Goal: Task Accomplishment & Management: Complete application form

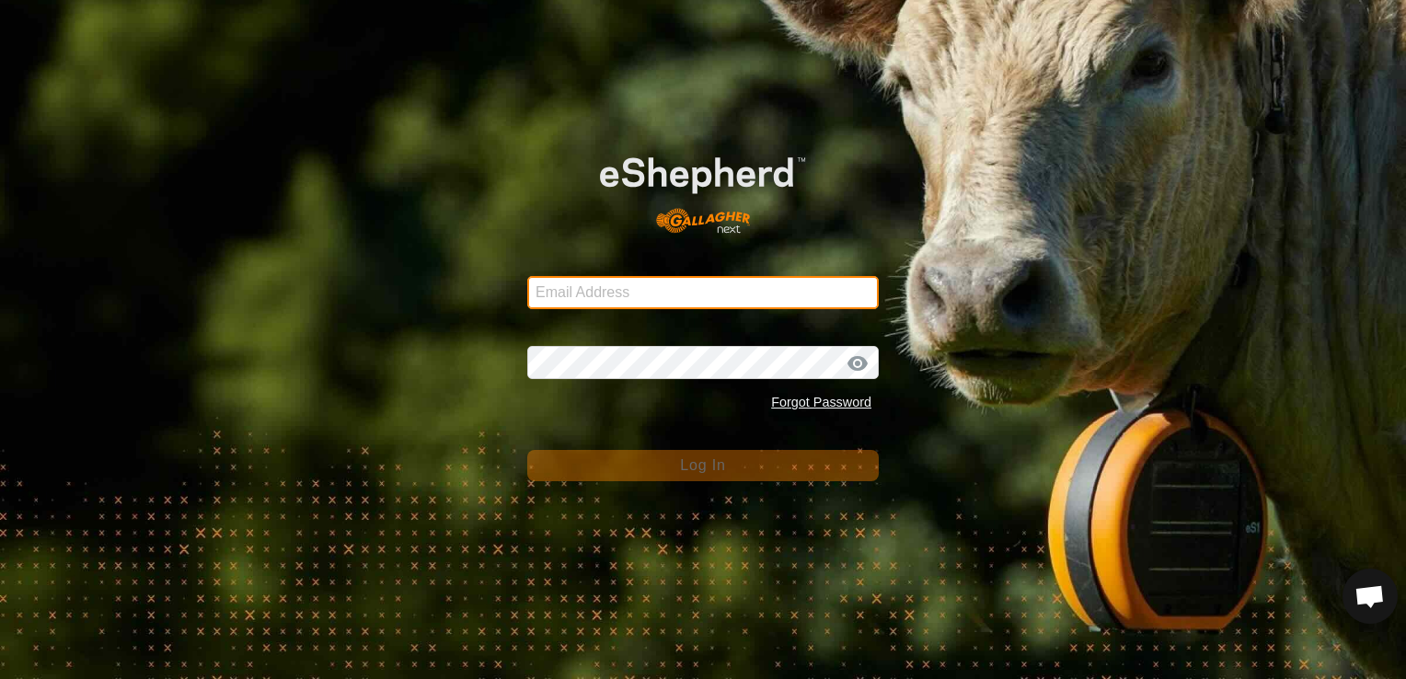
type input "[EMAIL_ADDRESS][DOMAIN_NAME]"
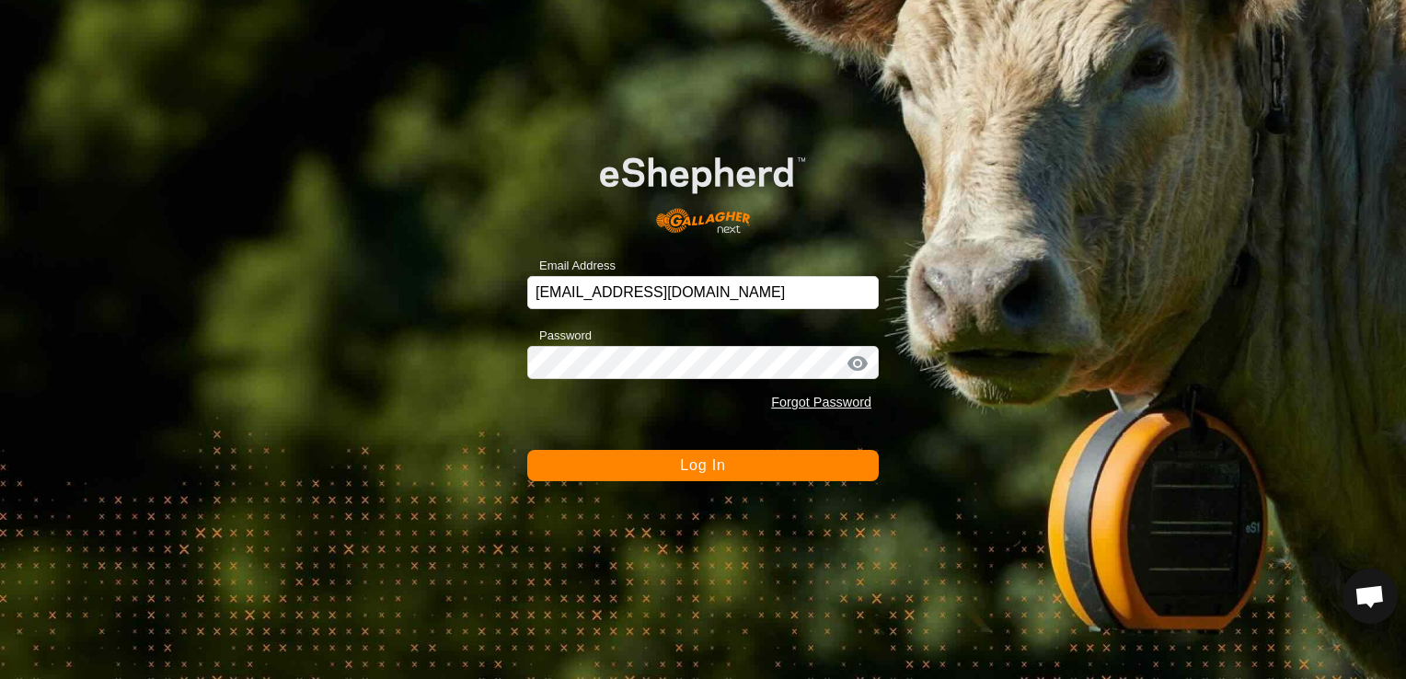
click at [859, 371] on div at bounding box center [858, 363] width 28 height 18
click at [855, 365] on div at bounding box center [858, 363] width 28 height 18
click at [527, 450] on button "Log In" at bounding box center [703, 465] width 352 height 31
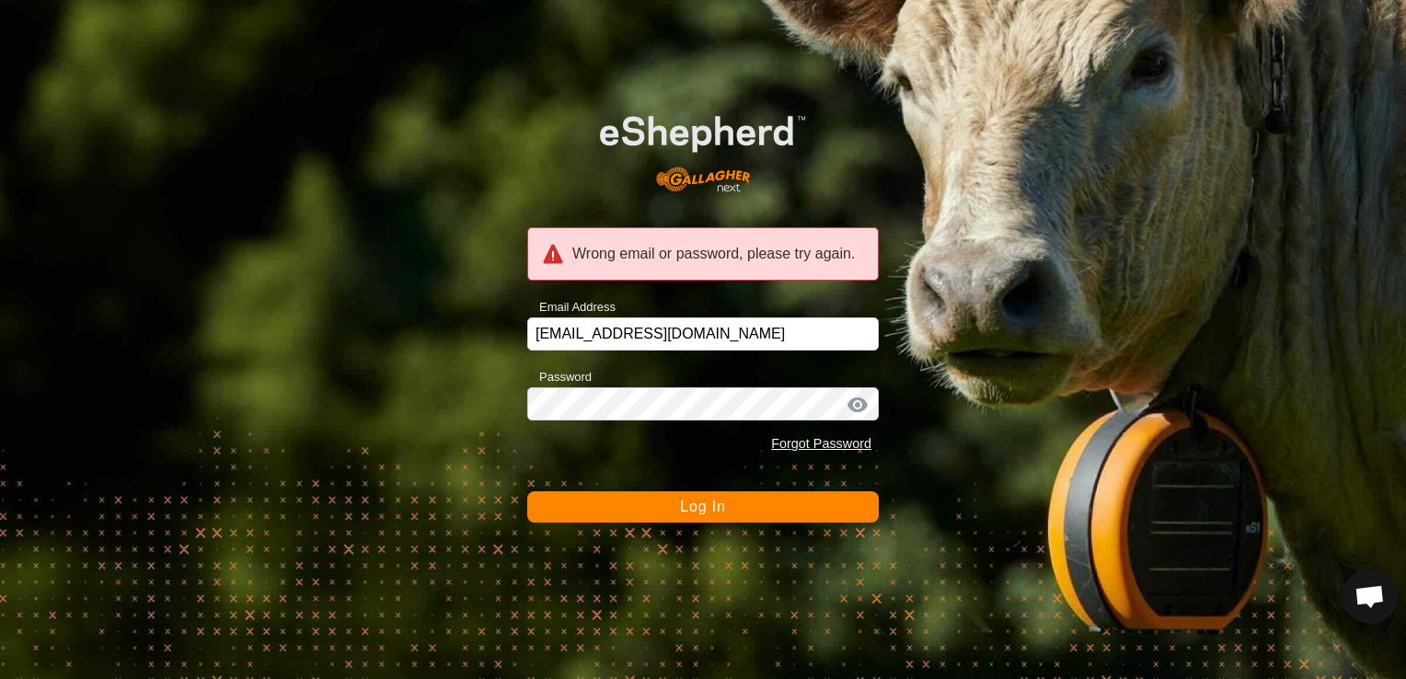
click at [933, 436] on div "Wrong email or password, please try again. Email Address severson42@live.com Pa…" at bounding box center [703, 339] width 1406 height 679
click at [861, 409] on div at bounding box center [858, 405] width 28 height 18
click at [854, 407] on div at bounding box center [858, 405] width 28 height 18
click at [733, 504] on button "Log In" at bounding box center [703, 507] width 352 height 31
click at [798, 440] on link "Forgot Password" at bounding box center [821, 443] width 100 height 15
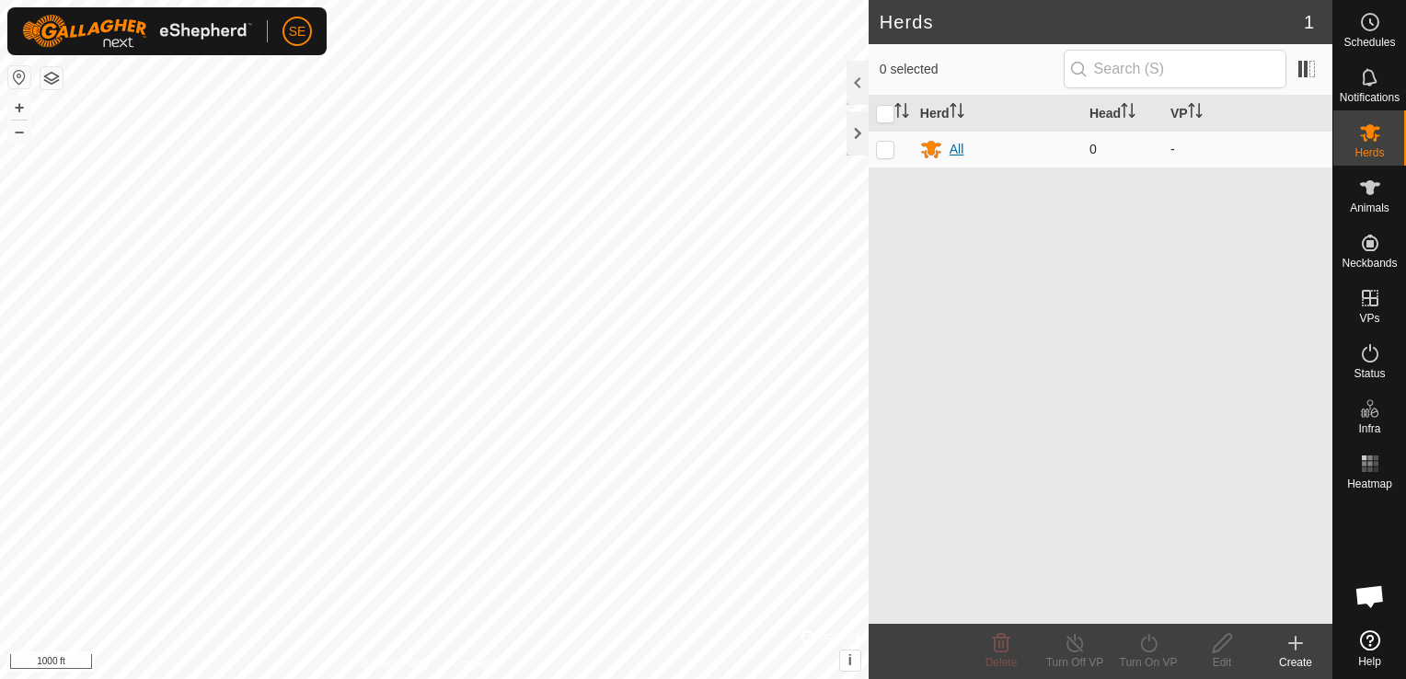
click at [957, 151] on div "All" at bounding box center [957, 149] width 15 height 19
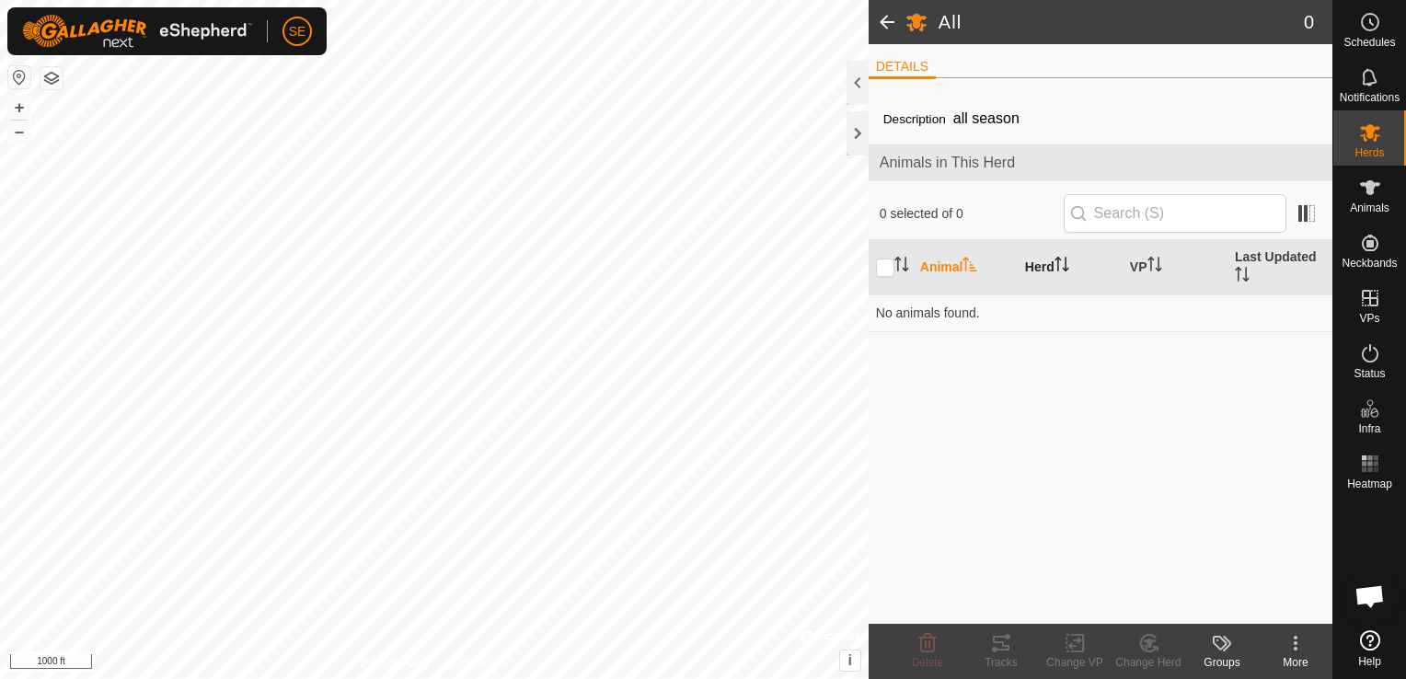
click at [1047, 263] on th "Herd" at bounding box center [1070, 267] width 105 height 55
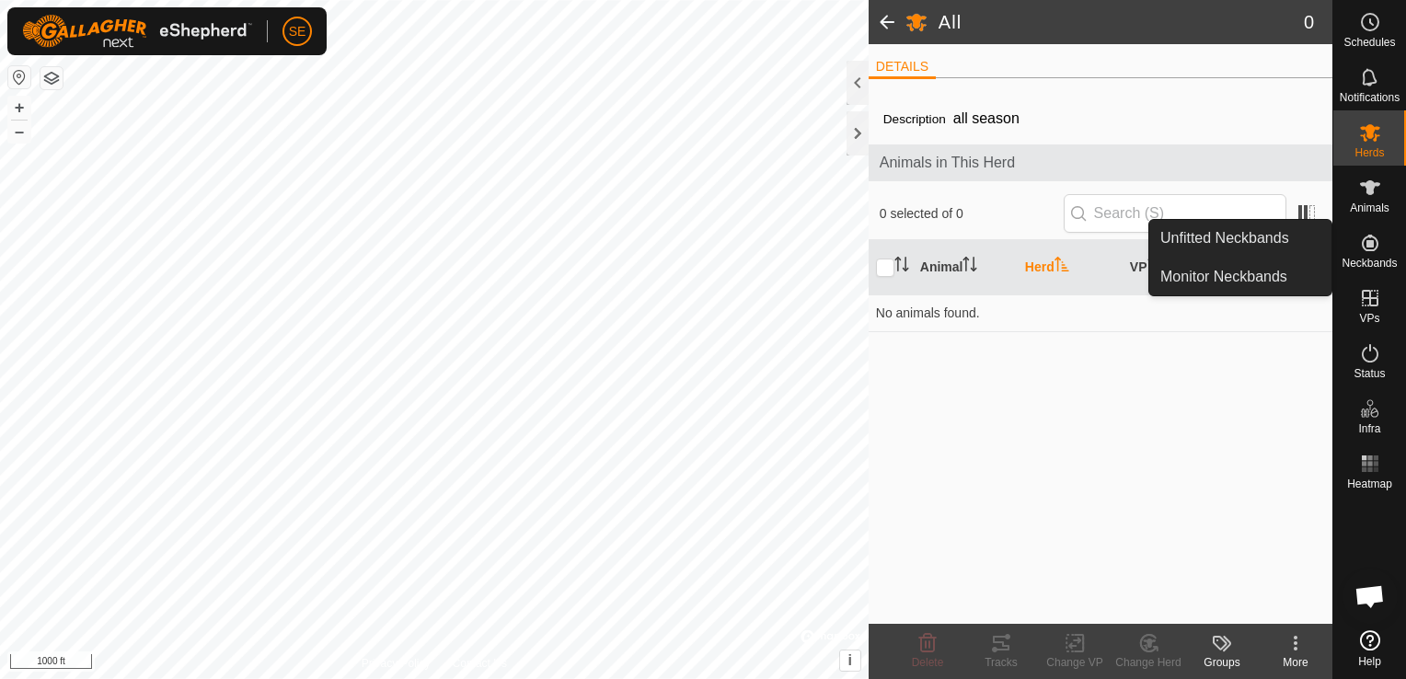
click at [1366, 253] on icon at bounding box center [1370, 243] width 22 height 22
click at [1245, 237] on link "Unfitted Neckbands" at bounding box center [1241, 238] width 182 height 37
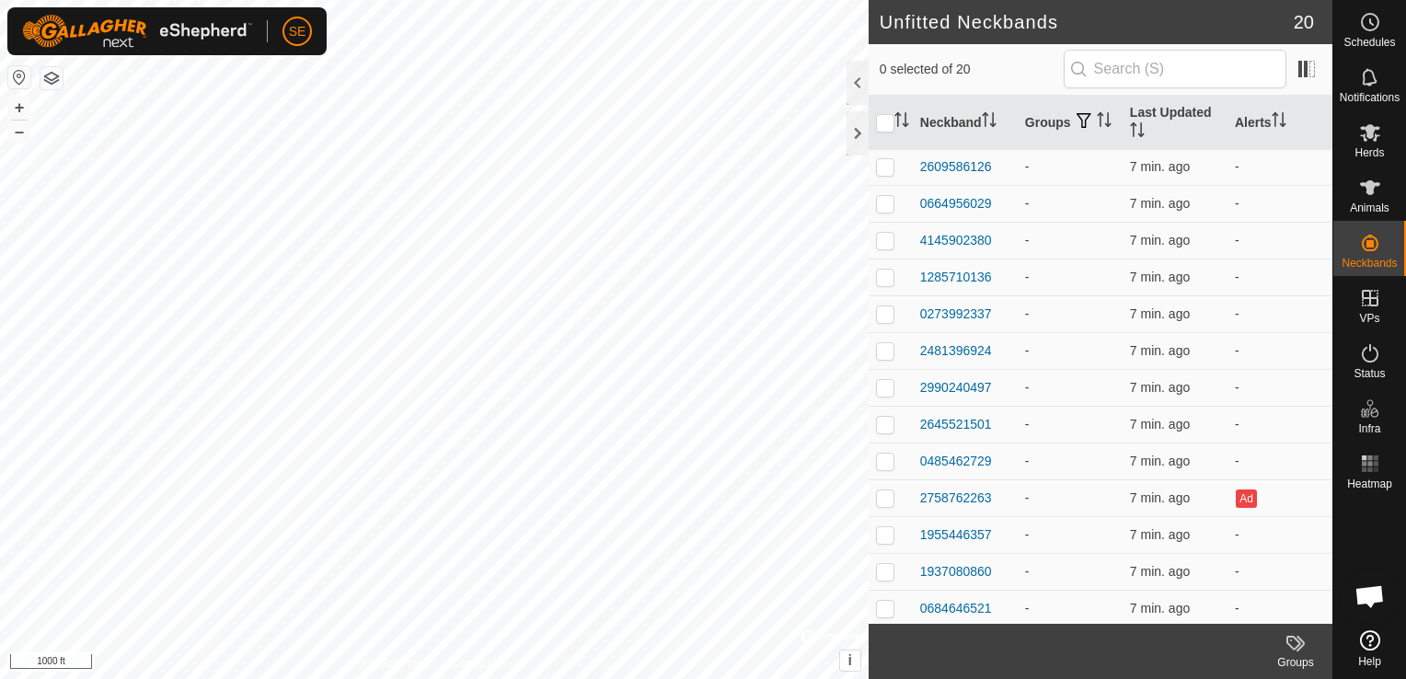
scroll to position [261, 0]
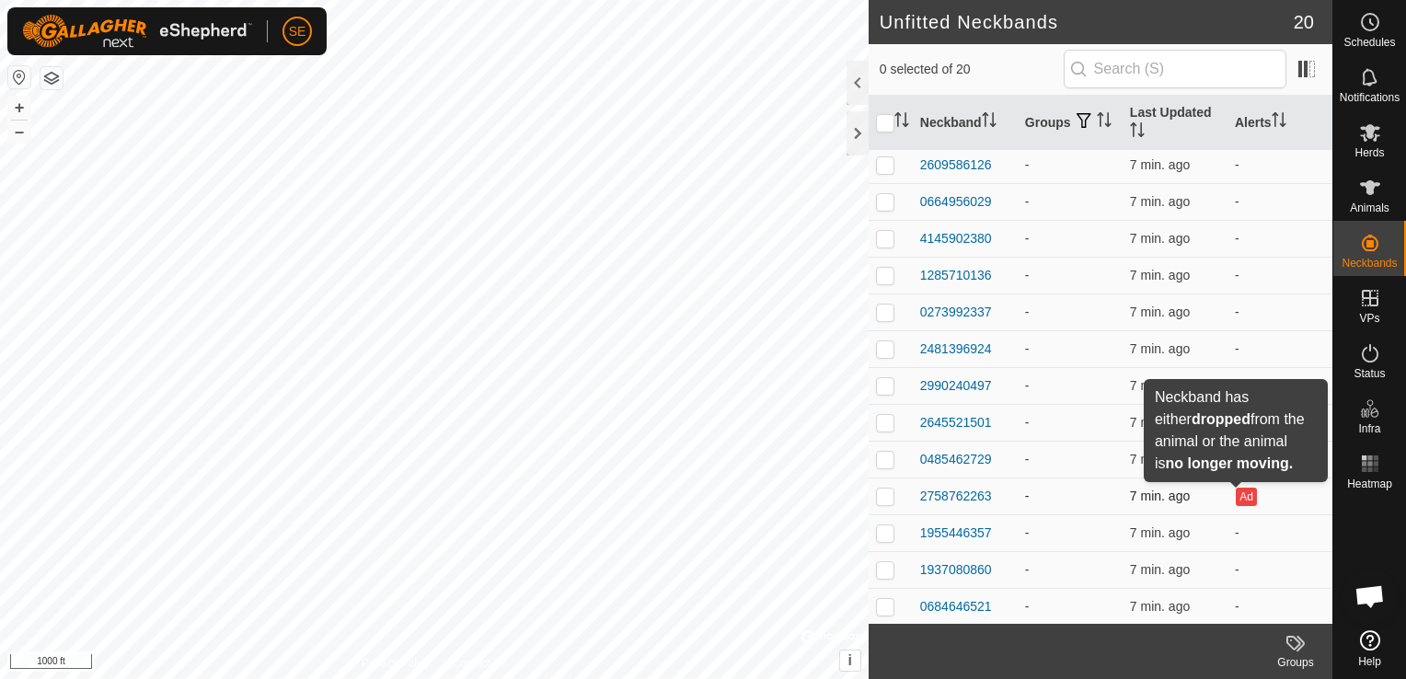
click at [1236, 497] on button "Ad" at bounding box center [1246, 497] width 20 height 18
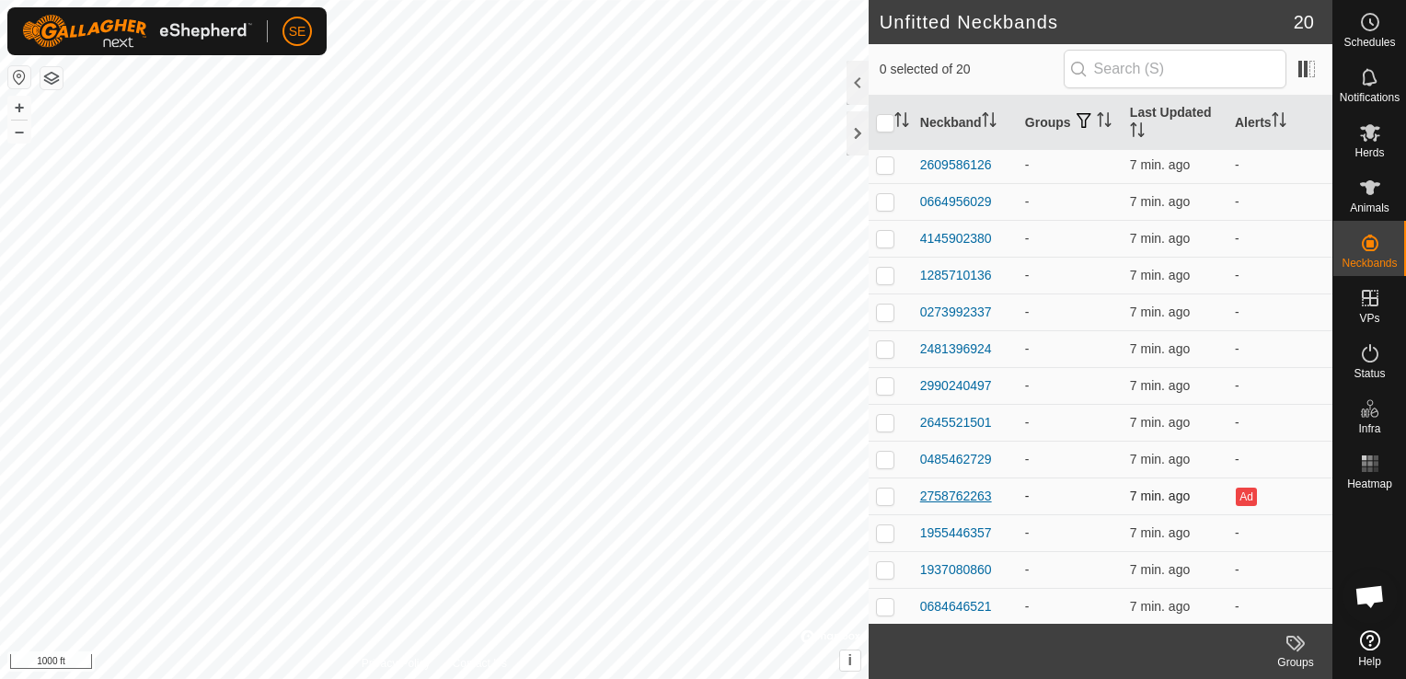
click at [972, 499] on div "2758762263" at bounding box center [956, 496] width 72 height 19
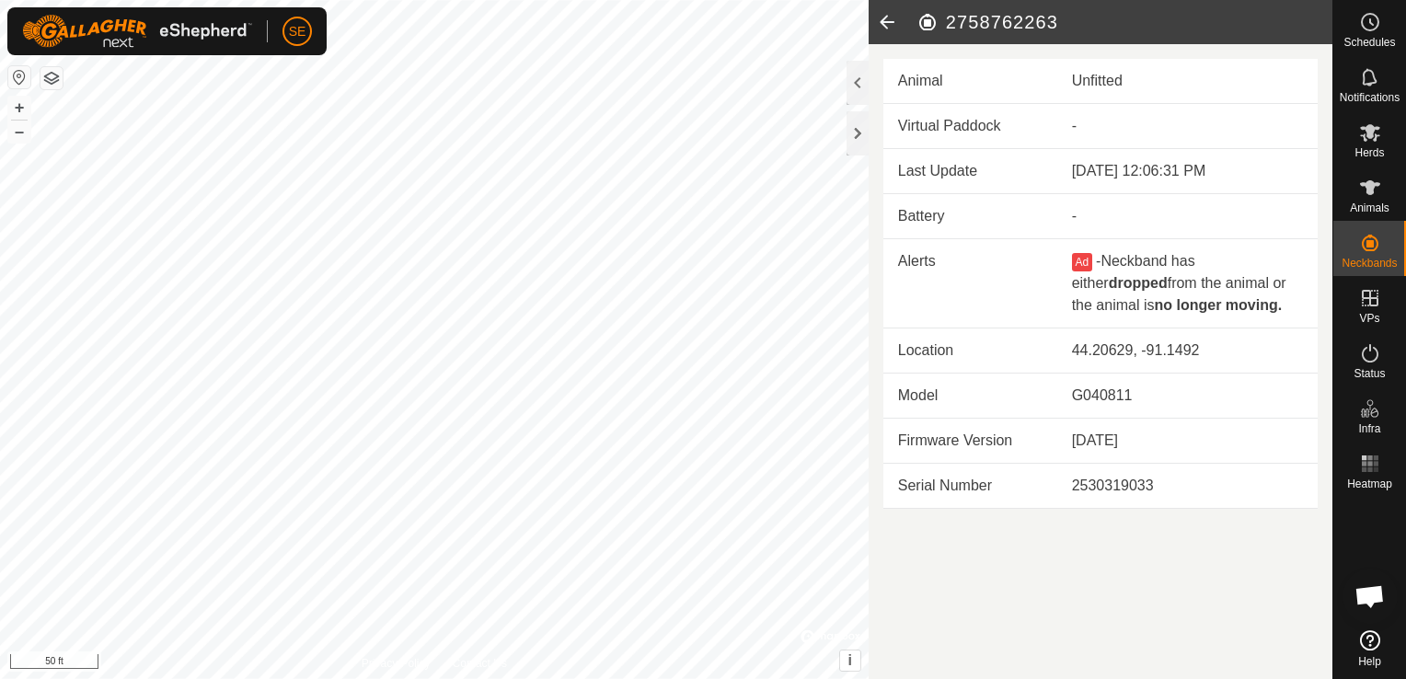
click at [933, 678] on html "SE Schedules Notifications Herds Animals Neckbands VPs Status Infra Heatmap Hel…" at bounding box center [703, 339] width 1406 height 679
click at [740, 678] on html "SE Schedules Notifications Herds Animals Neckbands VPs Status Infra Heatmap Hel…" at bounding box center [703, 339] width 1406 height 679
click at [943, 125] on td "Virtual Paddock" at bounding box center [971, 126] width 174 height 45
click at [1371, 184] on icon at bounding box center [1370, 187] width 20 height 15
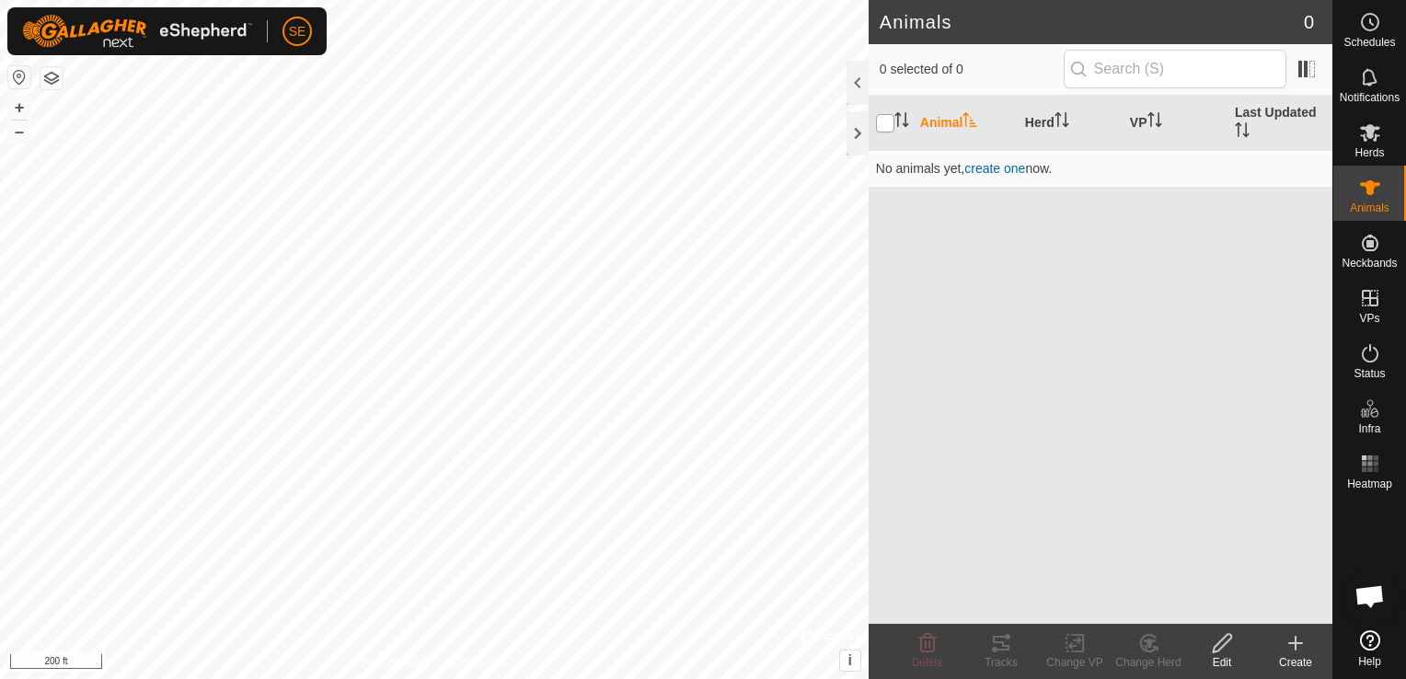
click at [886, 117] on input "checkbox" at bounding box center [885, 123] width 18 height 18
checkbox input "true"
click at [931, 118] on th "Animal" at bounding box center [965, 123] width 105 height 55
click at [934, 117] on th "Animal" at bounding box center [965, 123] width 105 height 55
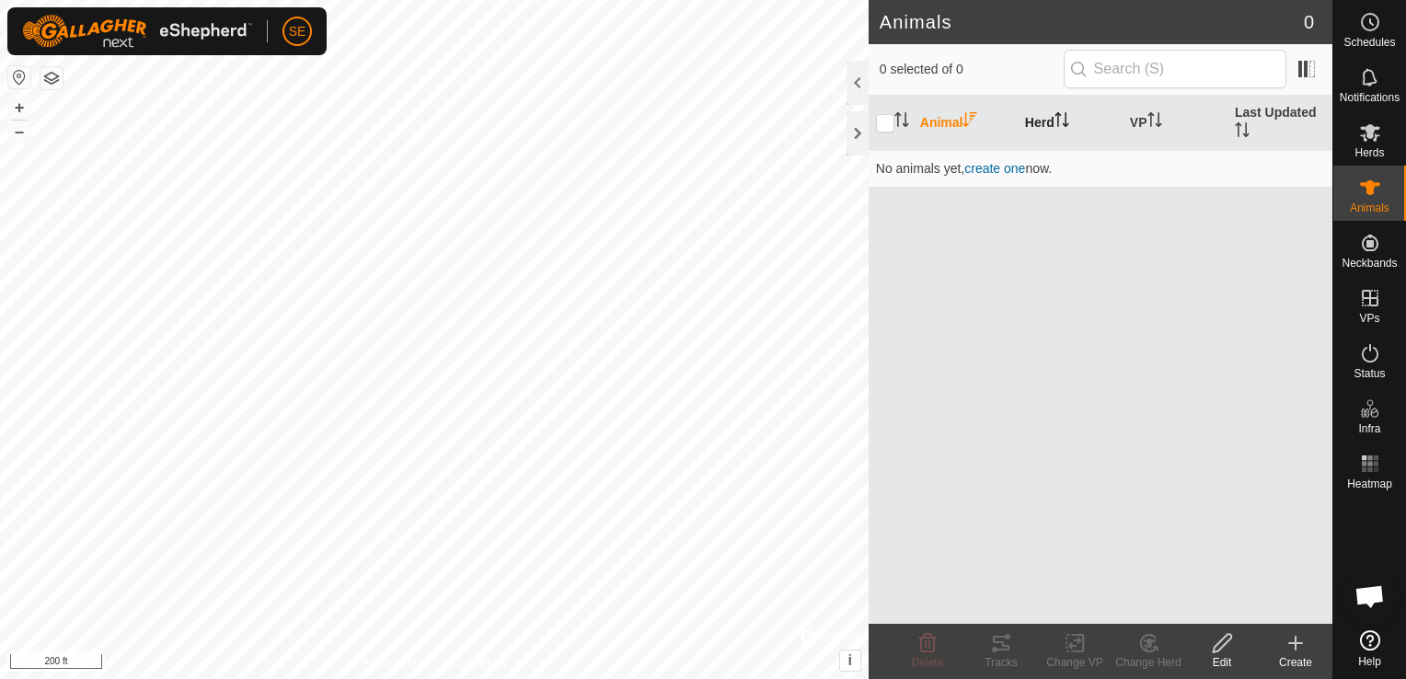
click at [1038, 119] on th "Herd" at bounding box center [1070, 123] width 105 height 55
click at [1105, 72] on input "text" at bounding box center [1175, 69] width 223 height 39
click at [1018, 168] on span "create one" at bounding box center [995, 168] width 61 height 15
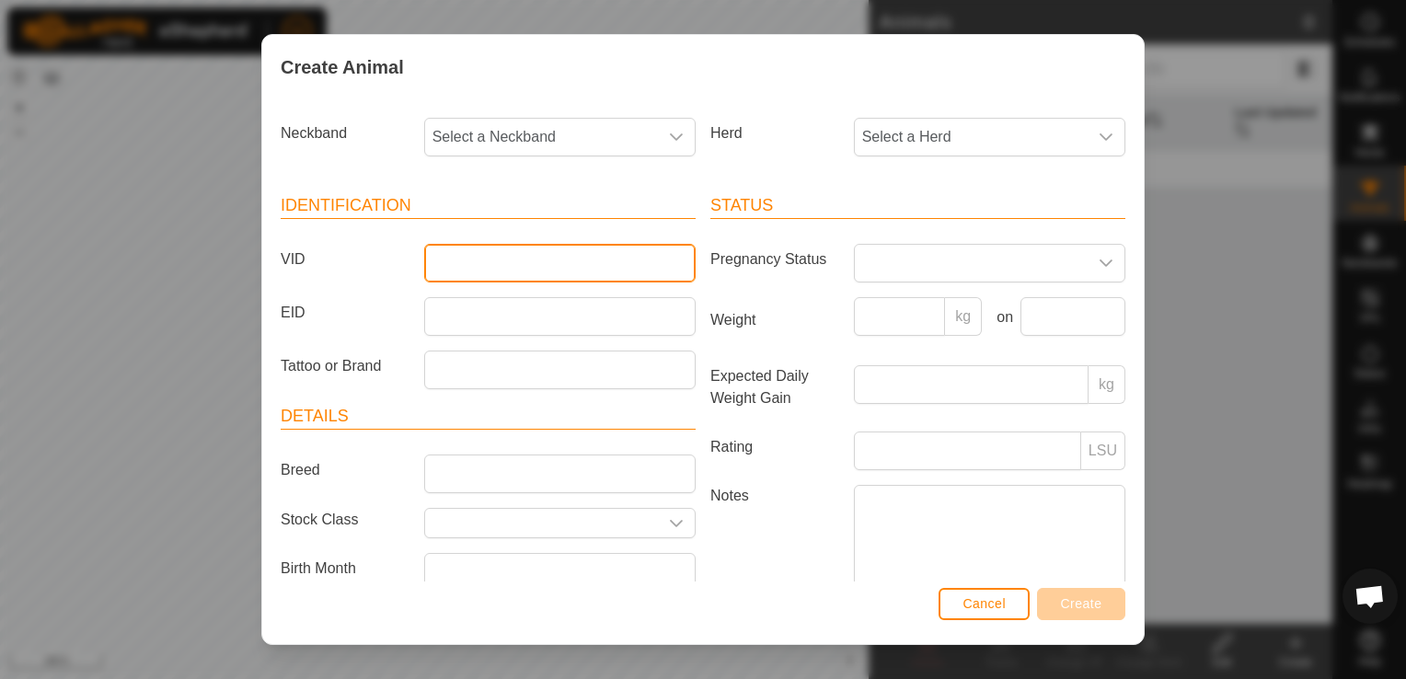
click at [467, 277] on input "VID" at bounding box center [560, 263] width 272 height 39
click at [935, 268] on span at bounding box center [971, 263] width 233 height 37
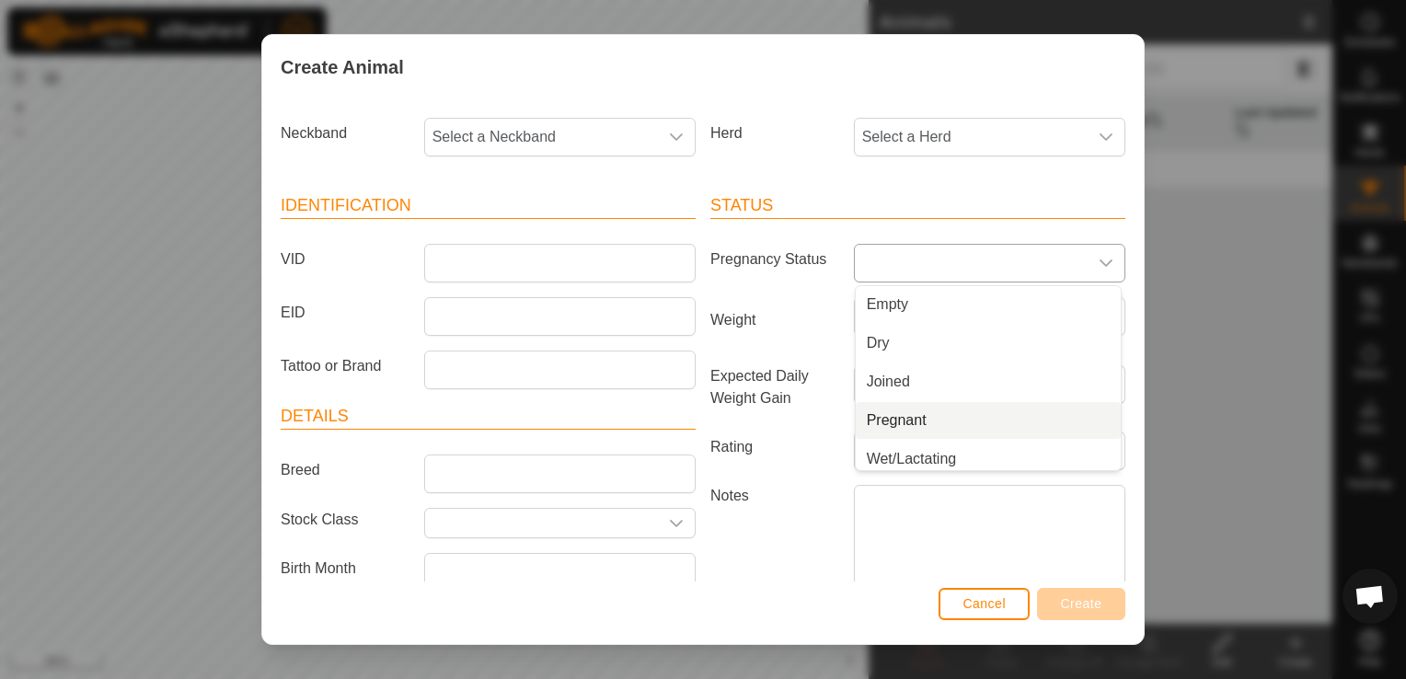
click at [905, 418] on li "Pregnant" at bounding box center [988, 420] width 265 height 37
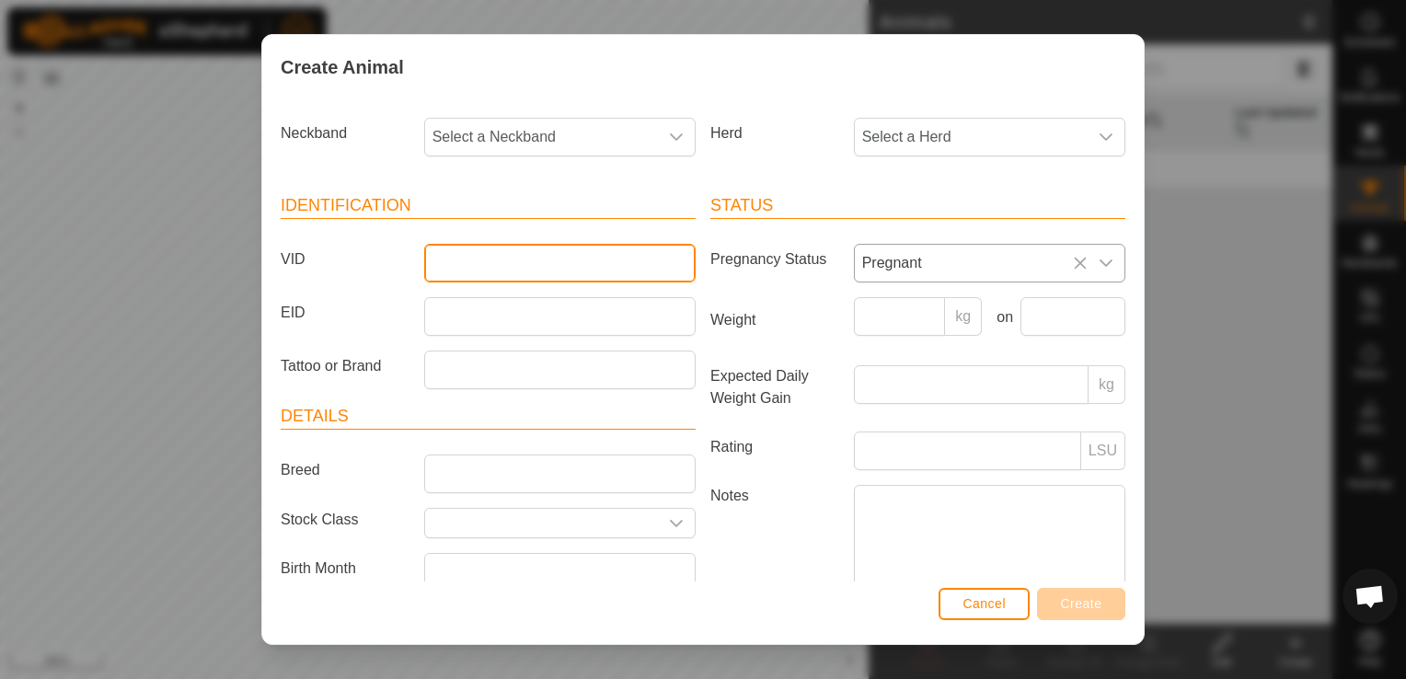
click at [508, 257] on input "VID" at bounding box center [560, 263] width 272 height 39
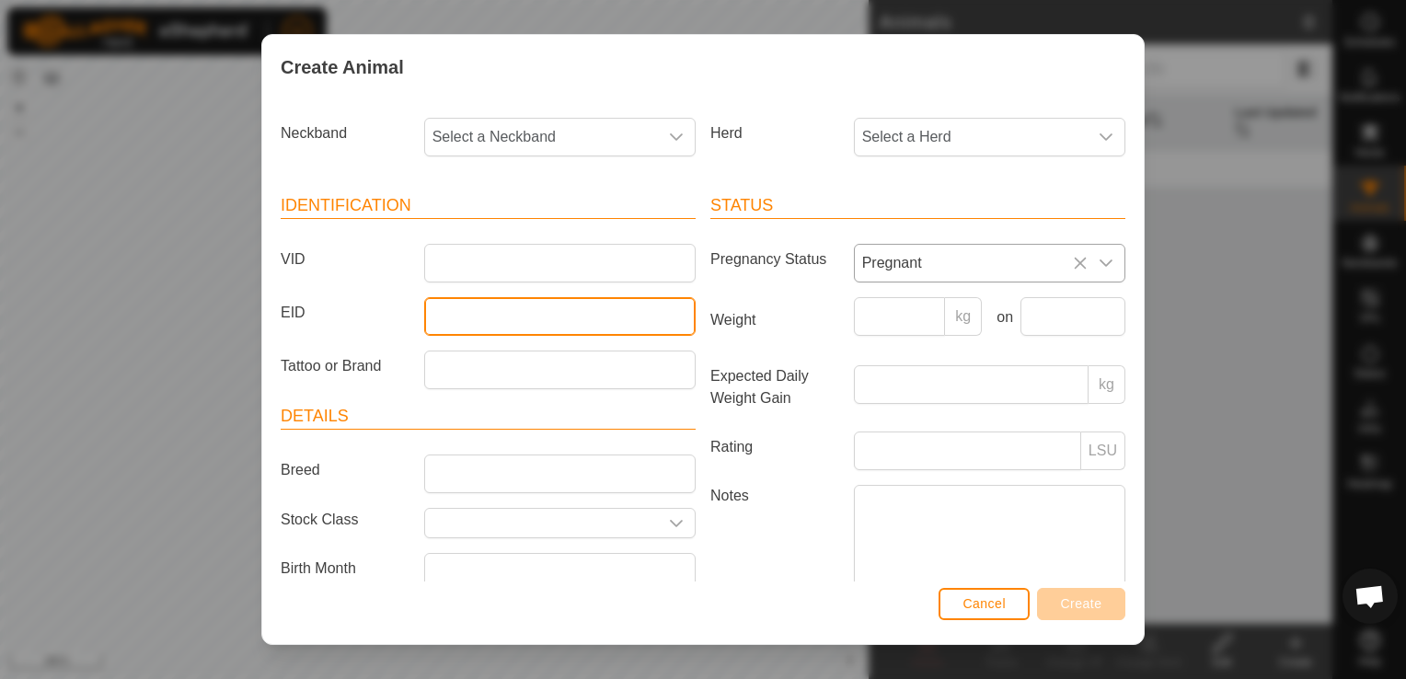
click at [501, 313] on input "EID" at bounding box center [560, 316] width 272 height 39
click at [670, 139] on icon "dropdown trigger" at bounding box center [676, 136] width 13 height 7
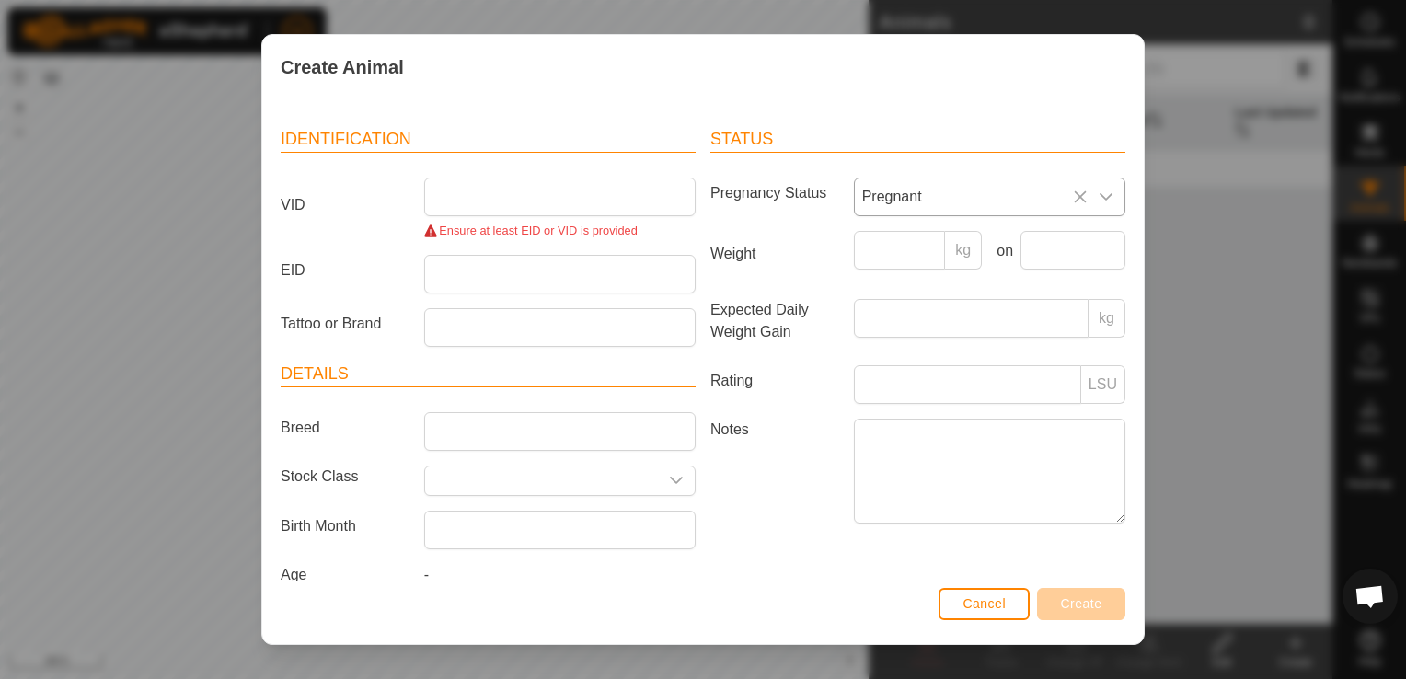
scroll to position [97, 0]
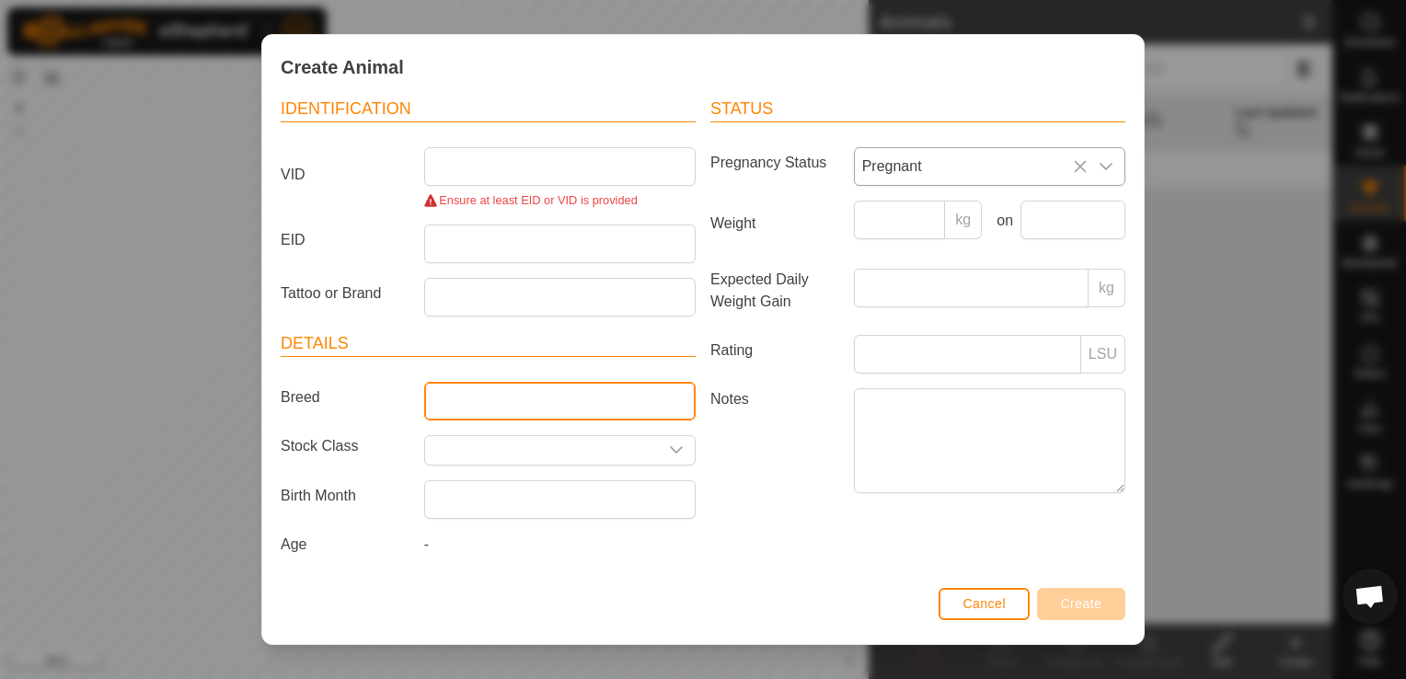
click at [480, 403] on input "Breed" at bounding box center [560, 401] width 272 height 39
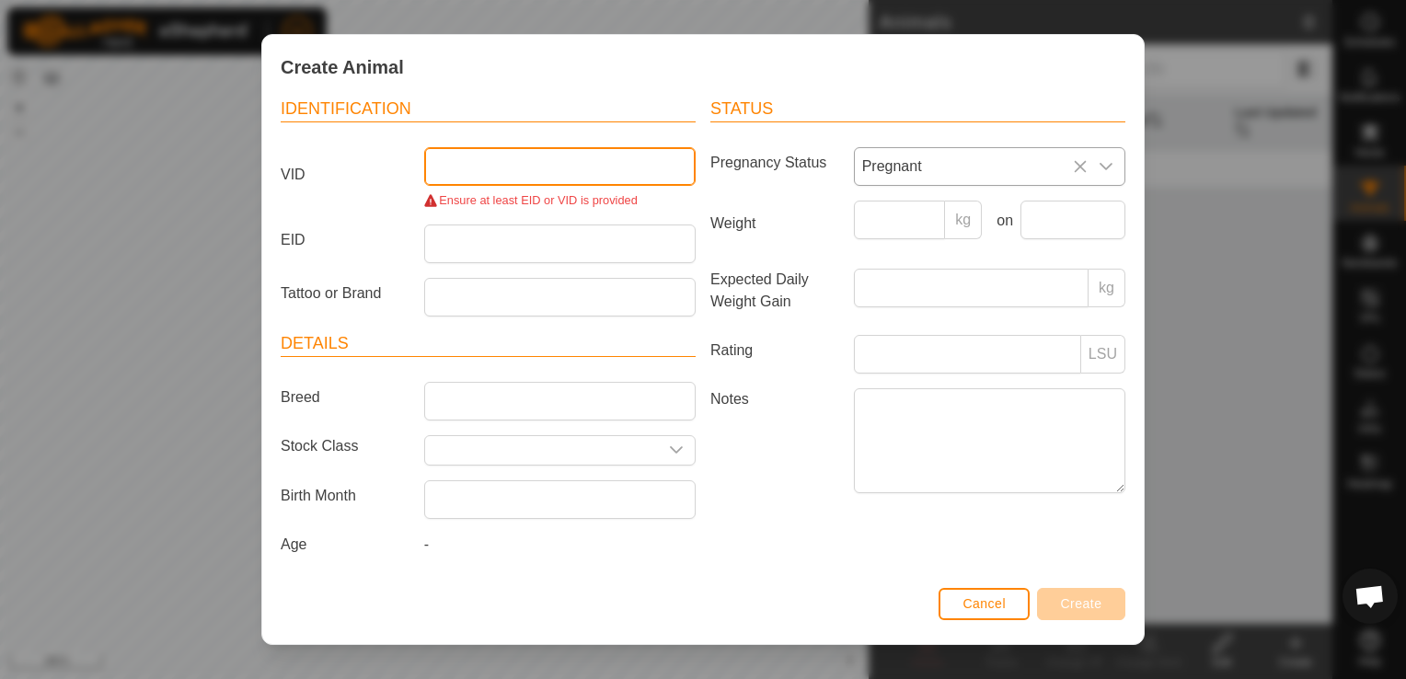
click at [533, 156] on input "VID" at bounding box center [560, 166] width 272 height 39
click at [133, 170] on div "Create Animal Neckband Select a Neckband Herd Select a Herd Identification VID …" at bounding box center [703, 339] width 1406 height 679
click at [992, 603] on span "Cancel" at bounding box center [984, 603] width 43 height 15
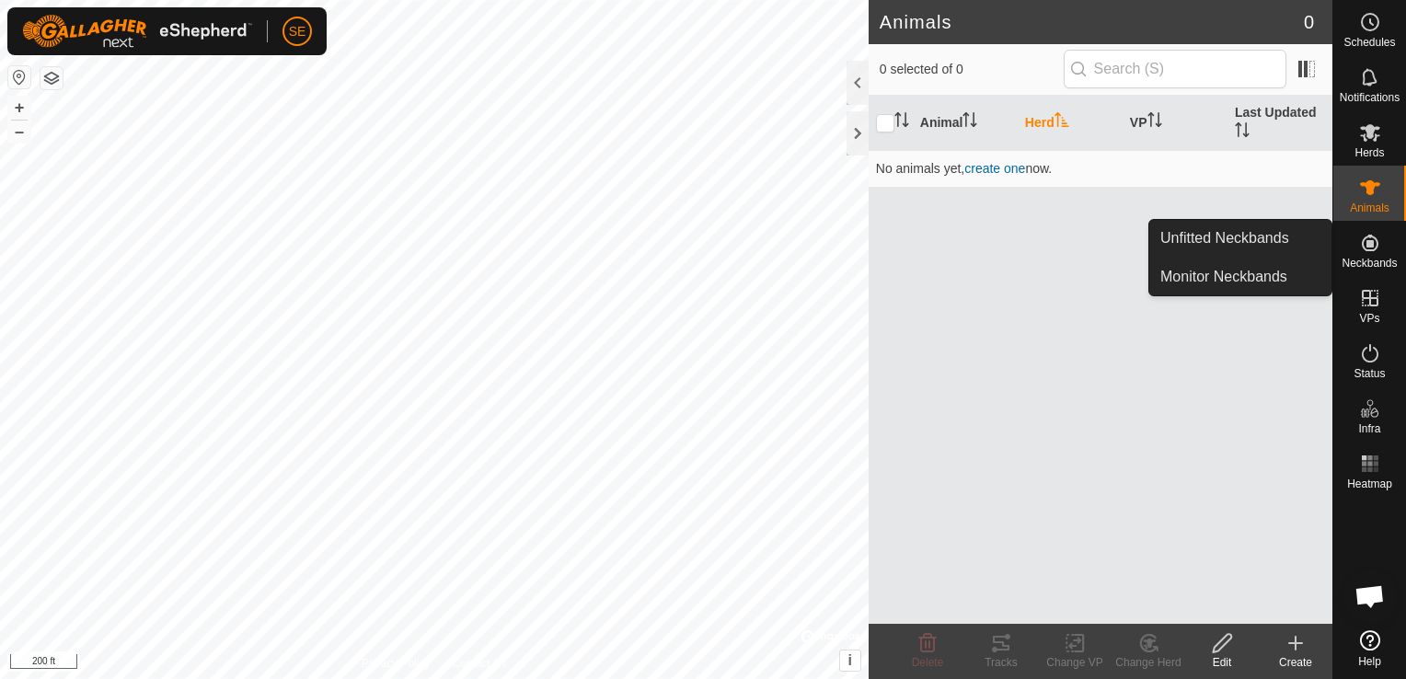
drag, startPoint x: 1370, startPoint y: 253, endPoint x: 1393, endPoint y: 253, distance: 23.0
click at [1393, 253] on div "Neckbands" at bounding box center [1370, 248] width 73 height 55
drag, startPoint x: 1393, startPoint y: 253, endPoint x: 1376, endPoint y: 242, distance: 19.9
click at [1376, 242] on icon at bounding box center [1370, 243] width 22 height 22
click at [1366, 261] on span "Neckbands" at bounding box center [1369, 263] width 55 height 11
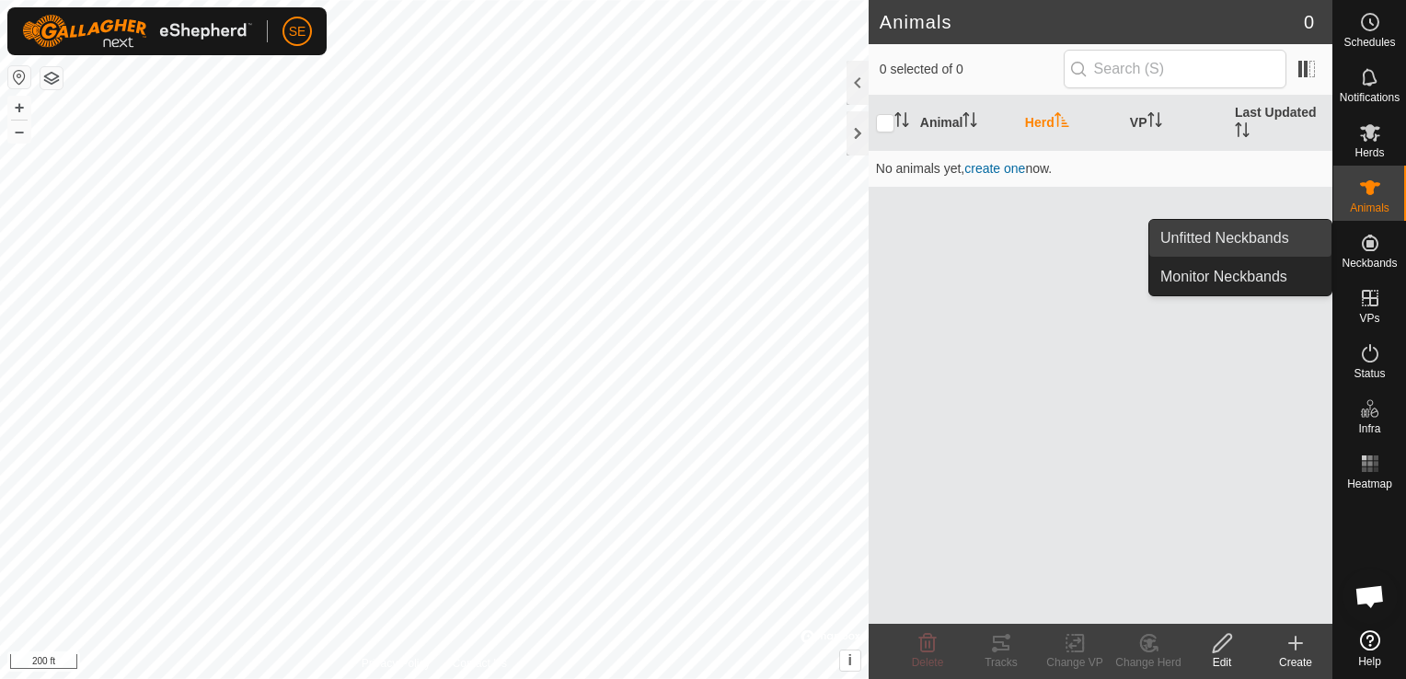
click at [1258, 234] on link "Unfitted Neckbands" at bounding box center [1241, 238] width 182 height 37
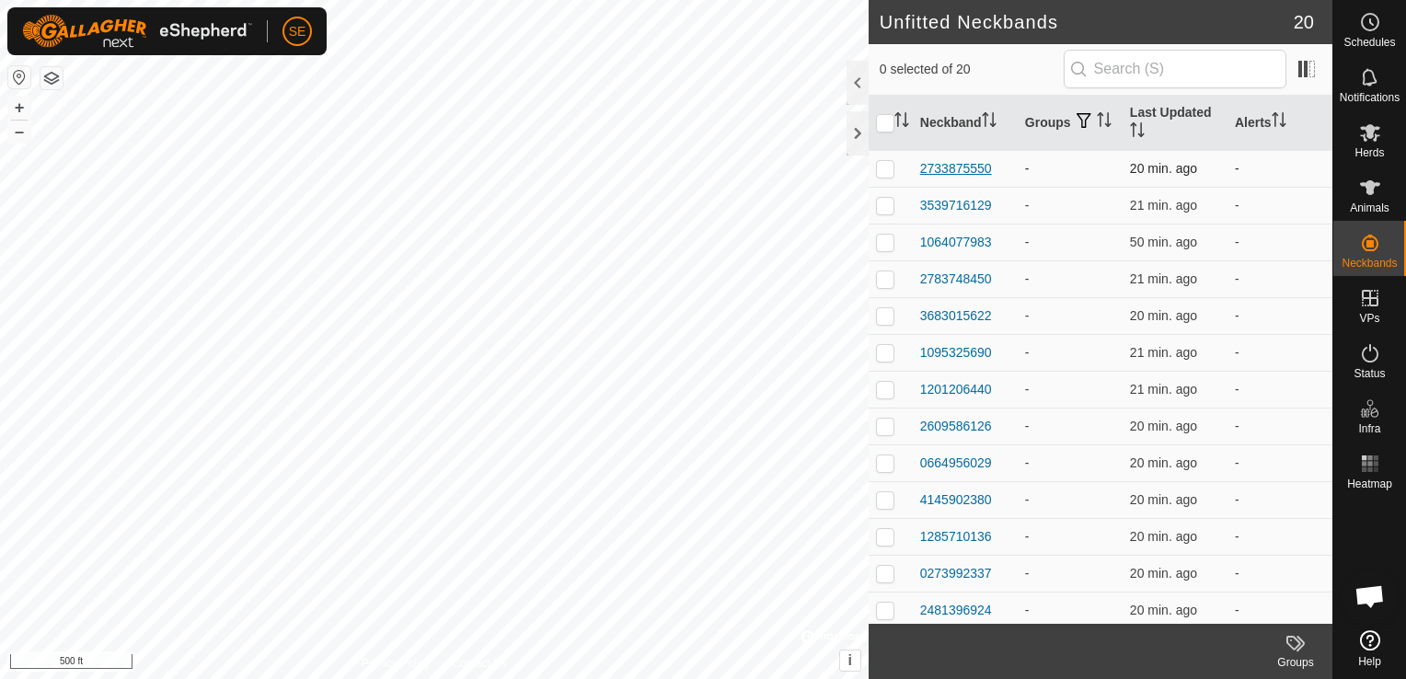
click at [945, 166] on div "2733875550" at bounding box center [956, 168] width 72 height 19
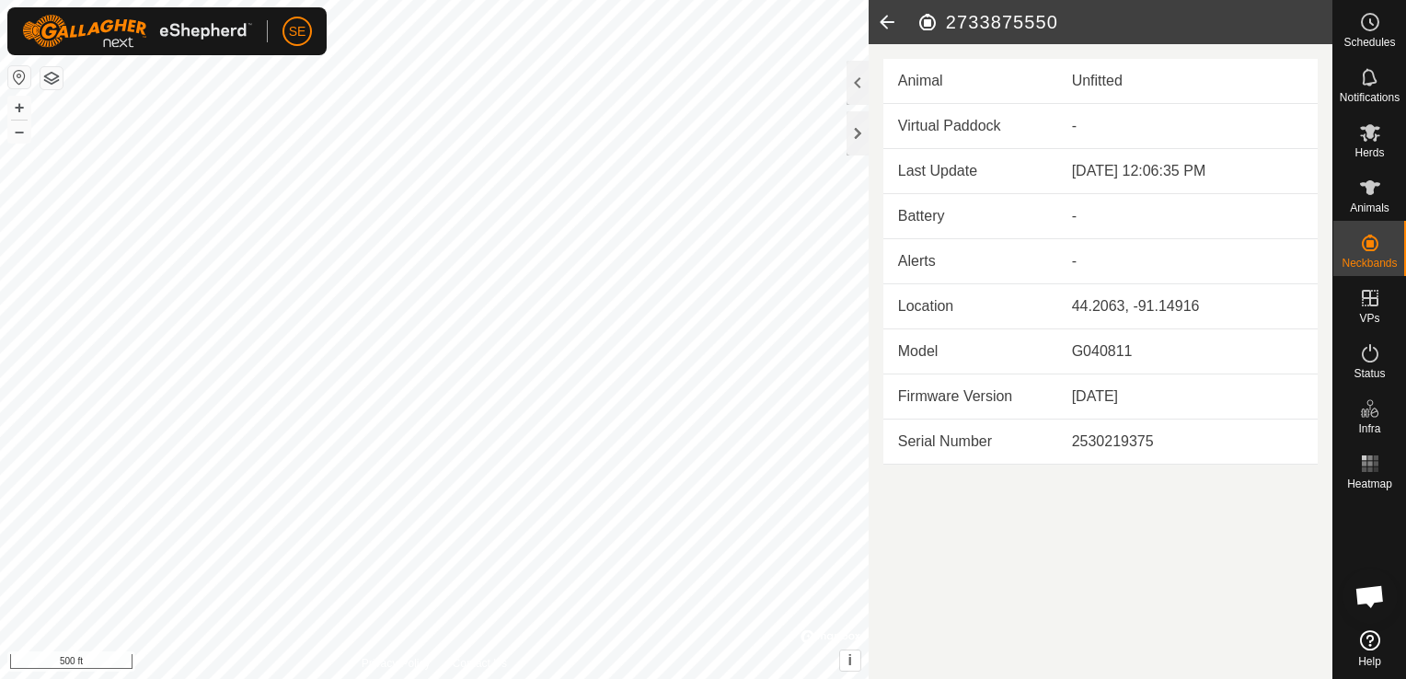
click at [1183, 17] on h2 "2733875550" at bounding box center [1125, 22] width 416 height 22
click at [887, 17] on icon at bounding box center [887, 22] width 37 height 44
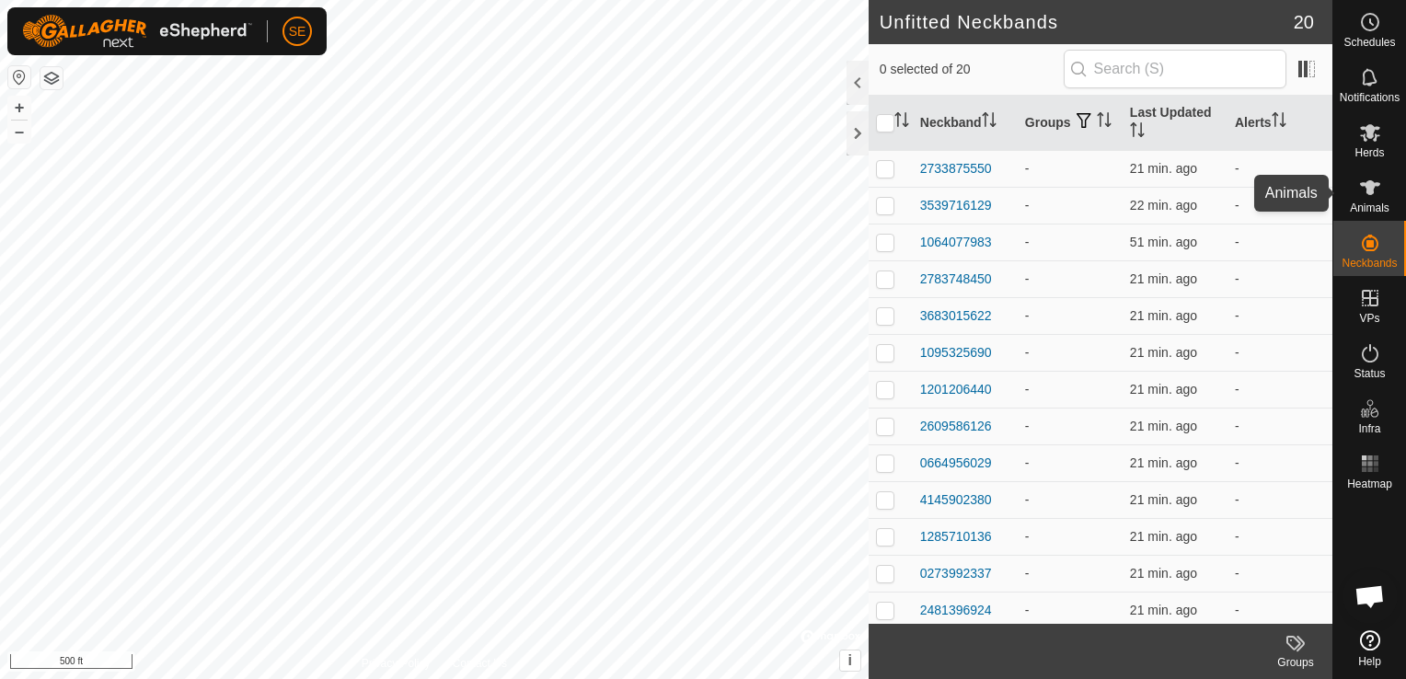
click at [1370, 190] on icon at bounding box center [1370, 187] width 20 height 15
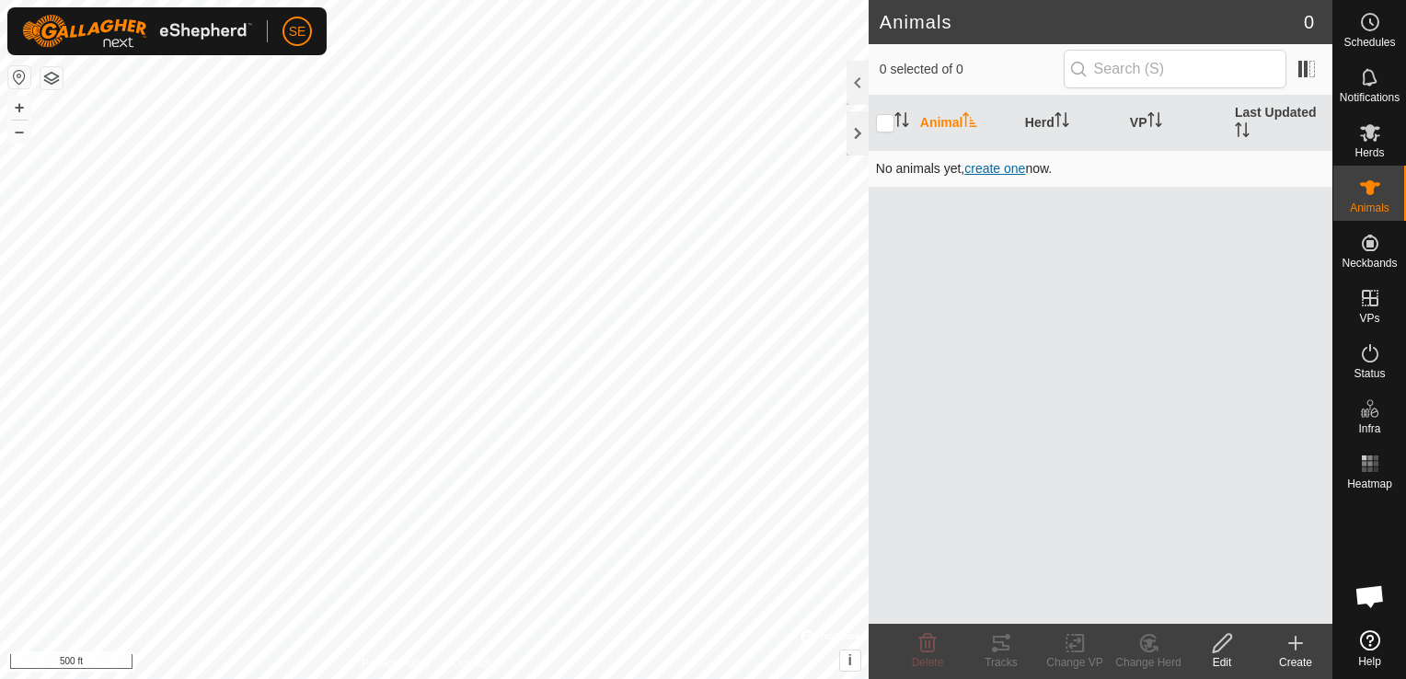
click at [999, 168] on span "create one" at bounding box center [995, 168] width 61 height 15
